Goal: Transaction & Acquisition: Purchase product/service

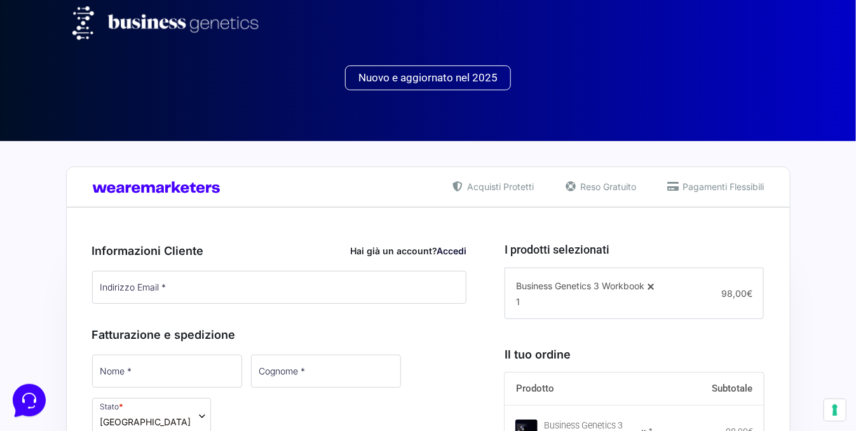
click at [191, 20] on img at bounding box center [170, 23] width 196 height 34
click at [430, 74] on span "Nuovo e aggiornato nel 2025" at bounding box center [427, 77] width 139 height 11
click at [437, 79] on span "Nuovo e aggiornato nel 2025" at bounding box center [427, 77] width 139 height 11
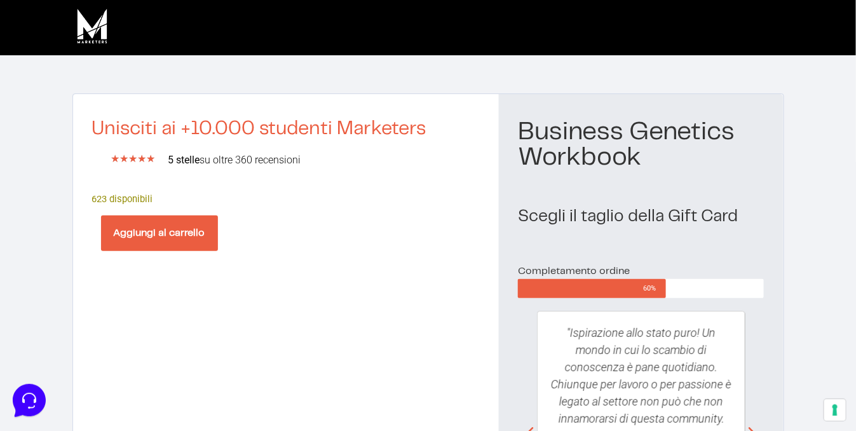
scroll to position [222, 0]
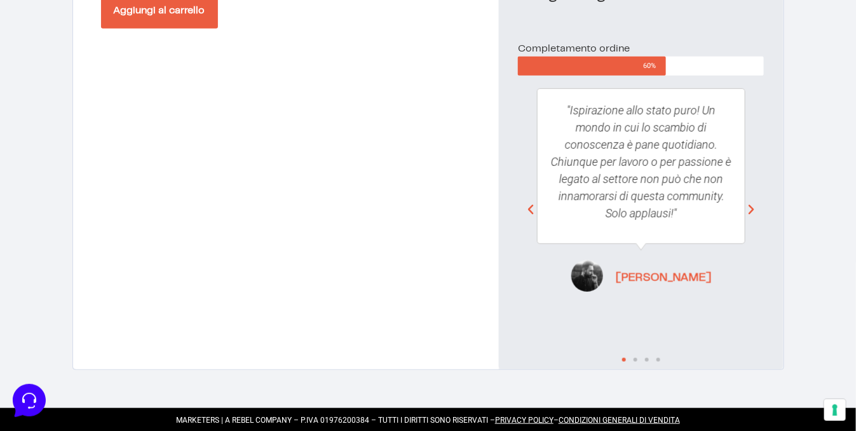
click at [754, 211] on icon "Next slide" at bounding box center [751, 209] width 13 height 13
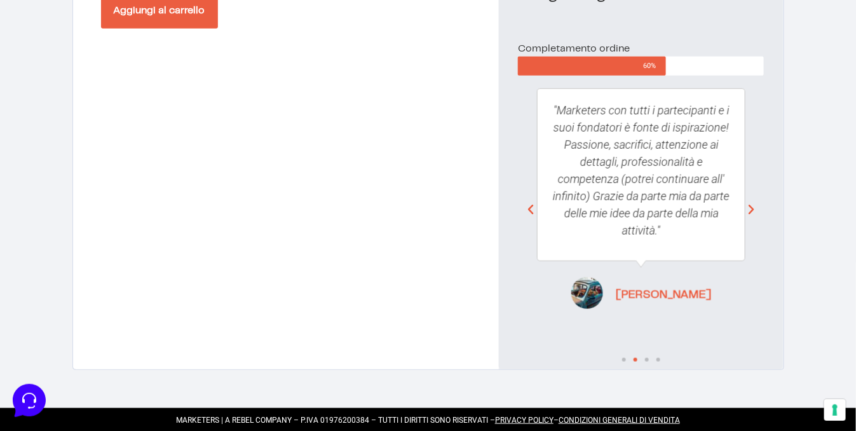
click at [754, 211] on icon "Next slide" at bounding box center [751, 209] width 13 height 13
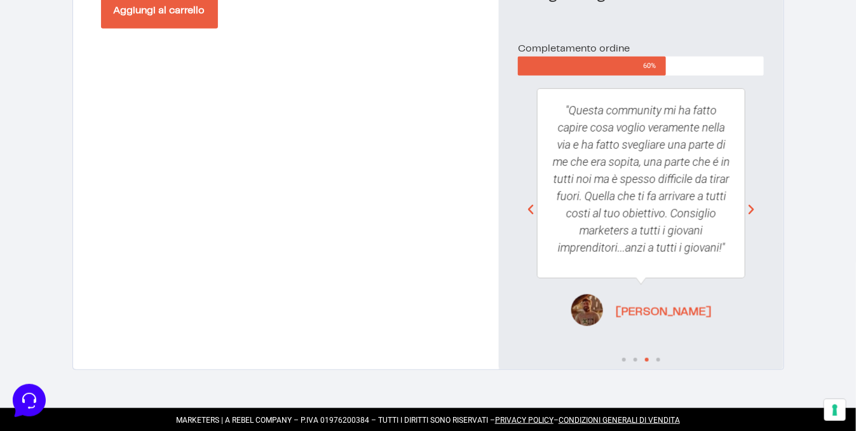
click at [754, 211] on icon "Next slide" at bounding box center [751, 209] width 13 height 13
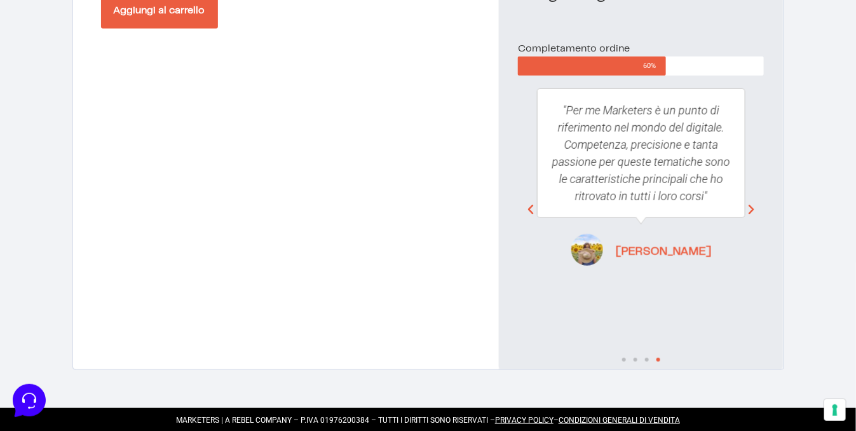
click at [754, 211] on icon "Next slide" at bounding box center [751, 209] width 13 height 13
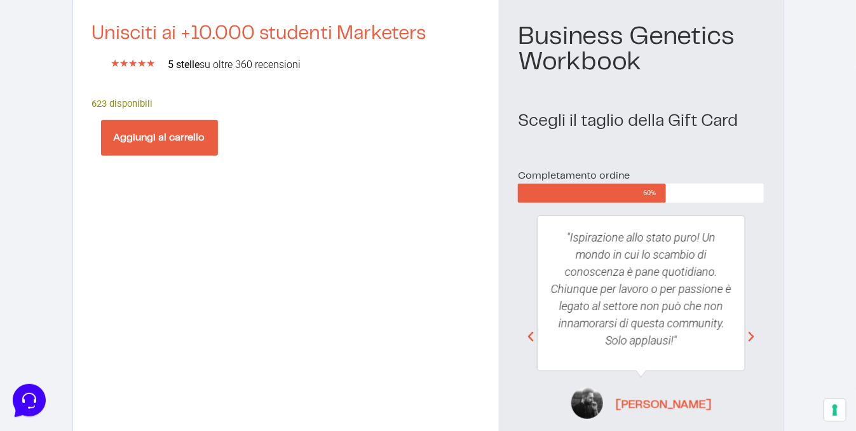
scroll to position [0, 0]
